Goal: Task Accomplishment & Management: Manage account settings

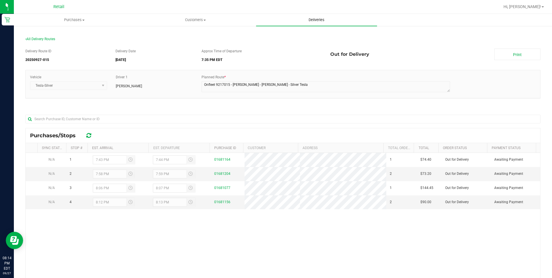
click at [319, 18] on span "Deliveries" at bounding box center [316, 19] width 31 height 5
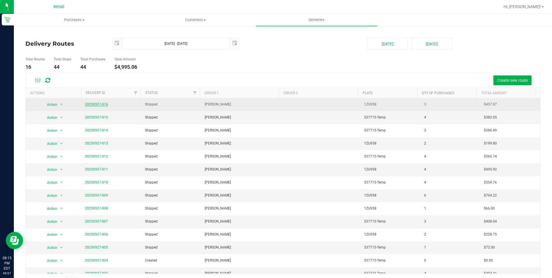
click at [100, 105] on link "20250927-016" at bounding box center [96, 104] width 23 height 4
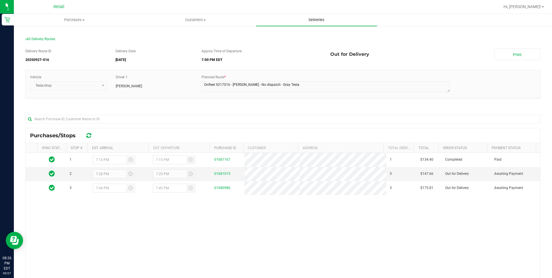
click at [314, 21] on span "Deliveries" at bounding box center [316, 19] width 31 height 5
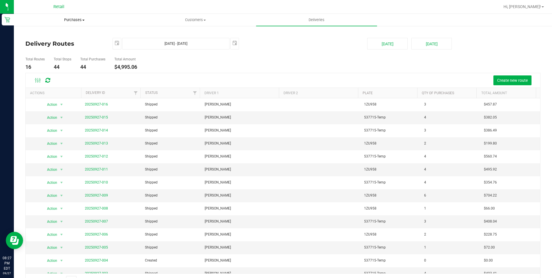
drag, startPoint x: 99, startPoint y: 18, endPoint x: 72, endPoint y: 16, distance: 27.6
click at [99, 18] on span "Purchases" at bounding box center [74, 19] width 120 height 5
click at [41, 42] on span "Fulfillment" at bounding box center [32, 41] width 36 height 5
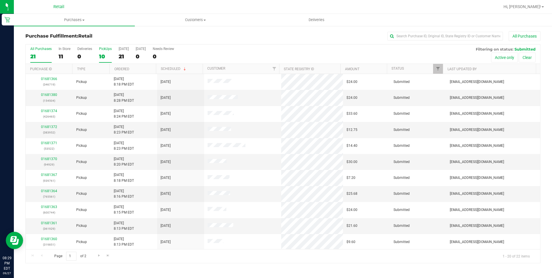
click at [107, 59] on div "10" at bounding box center [105, 56] width 13 height 7
click at [0, 0] on input "PickUps 10" at bounding box center [0, 0] width 0 height 0
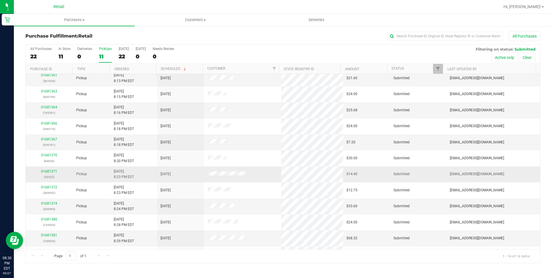
scroll to position [29, 0]
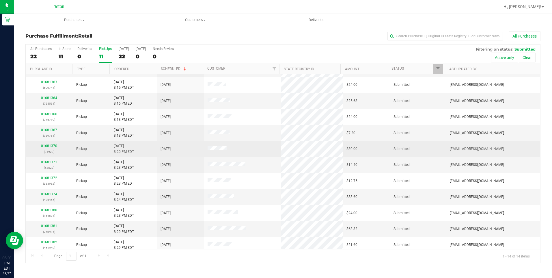
click at [50, 145] on link "01681370" at bounding box center [49, 146] width 16 height 4
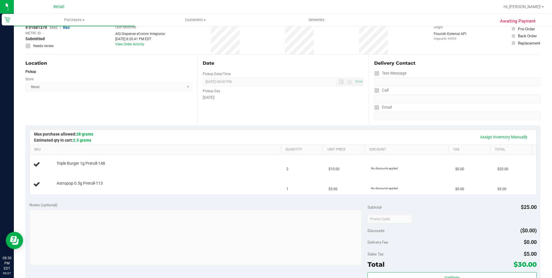
scroll to position [58, 0]
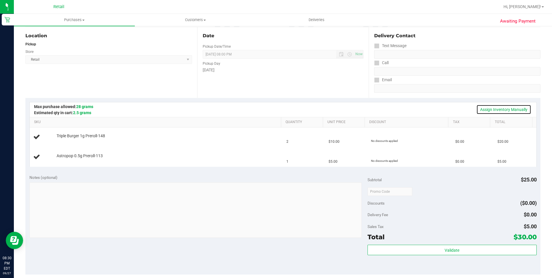
click at [492, 107] on link "Assign Inventory Manually" at bounding box center [504, 110] width 55 height 10
click at [64, 160] on link "Add Package" at bounding box center [67, 159] width 21 height 4
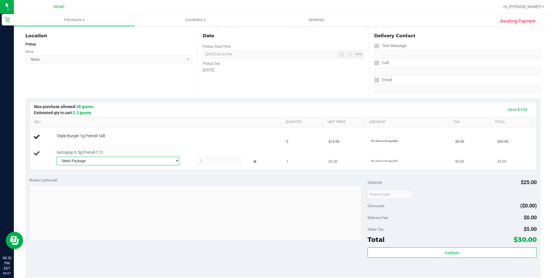
click at [90, 158] on span "Select Package" at bounding box center [114, 161] width 115 height 8
click at [120, 186] on span "( [DATE] PR Astropop )" at bounding box center [127, 185] width 35 height 4
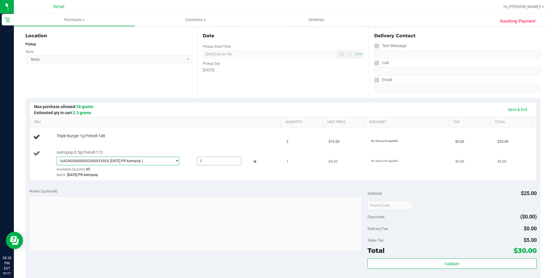
click at [207, 162] on span at bounding box center [219, 161] width 44 height 9
type input "1"
type input "1.0000"
click at [467, 151] on td "$0.00" at bounding box center [473, 163] width 42 height 33
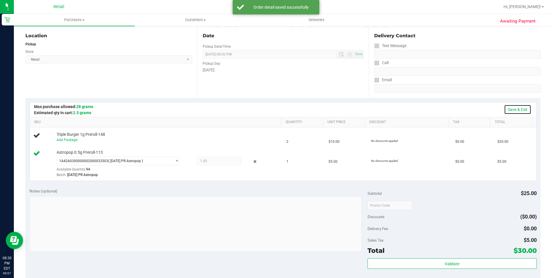
click at [513, 112] on link "Save & Exit" at bounding box center [517, 110] width 27 height 10
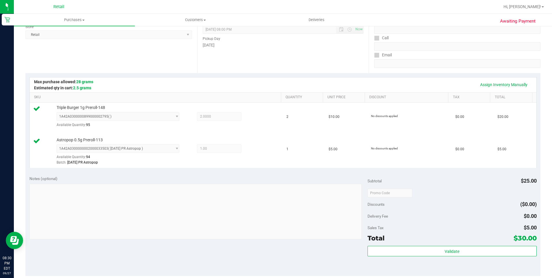
scroll to position [144, 0]
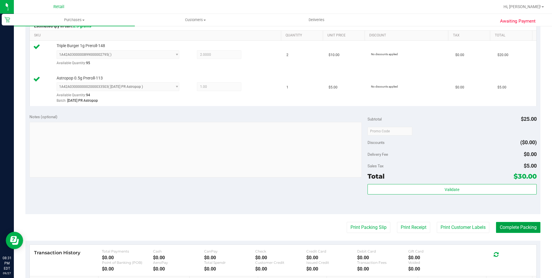
click at [511, 228] on button "Complete Packing" at bounding box center [518, 227] width 44 height 11
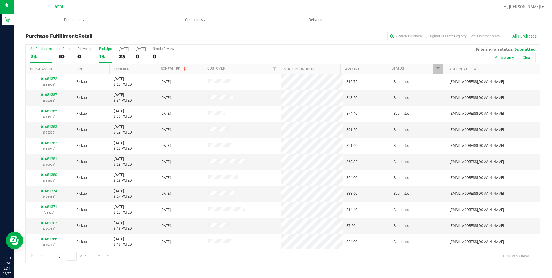
click at [104, 54] on div "13" at bounding box center [105, 56] width 13 height 7
click at [0, 0] on input "PickUps 13" at bounding box center [0, 0] width 0 height 0
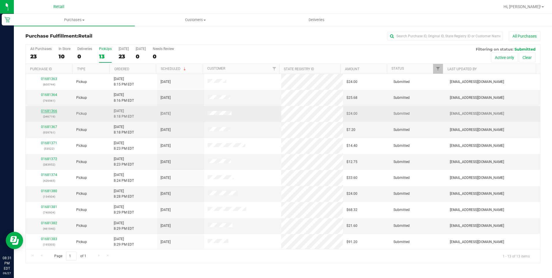
click at [51, 112] on link "01681366" at bounding box center [49, 111] width 16 height 4
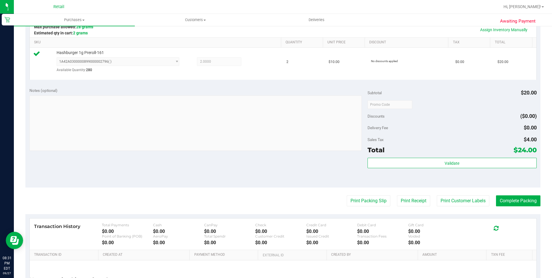
scroll to position [144, 0]
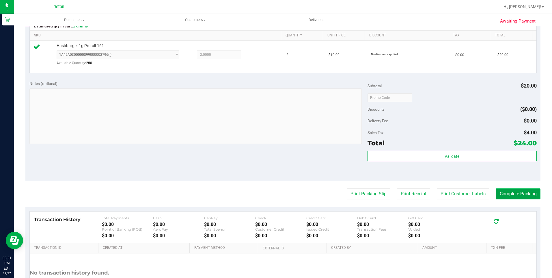
click at [511, 192] on button "Complete Packing" at bounding box center [518, 193] width 44 height 11
